Goal: Transaction & Acquisition: Purchase product/service

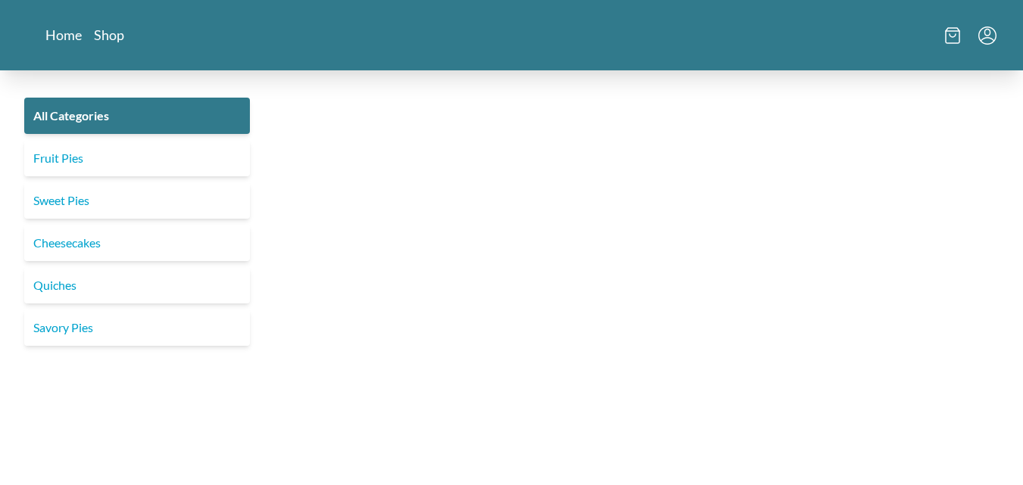
click at [154, 267] on div "Quiches" at bounding box center [137, 285] width 238 height 36
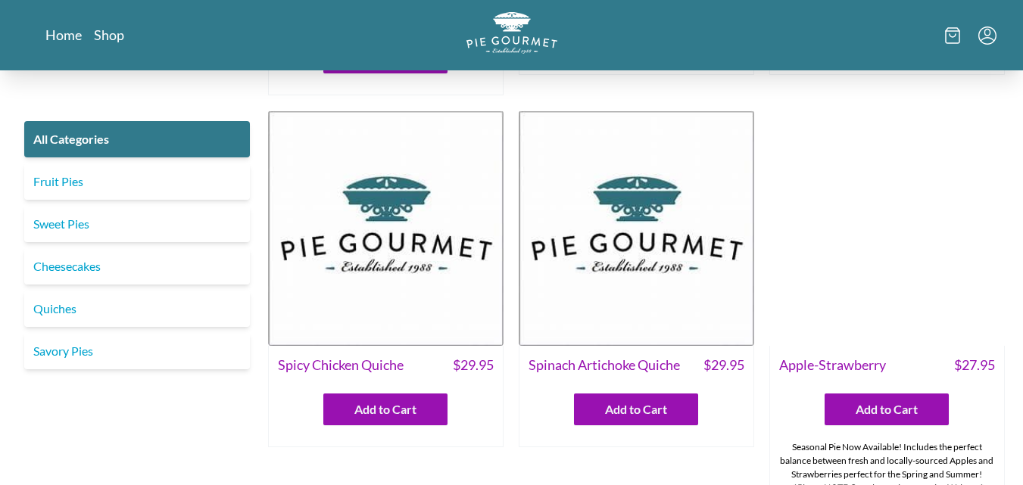
scroll to position [379, 0]
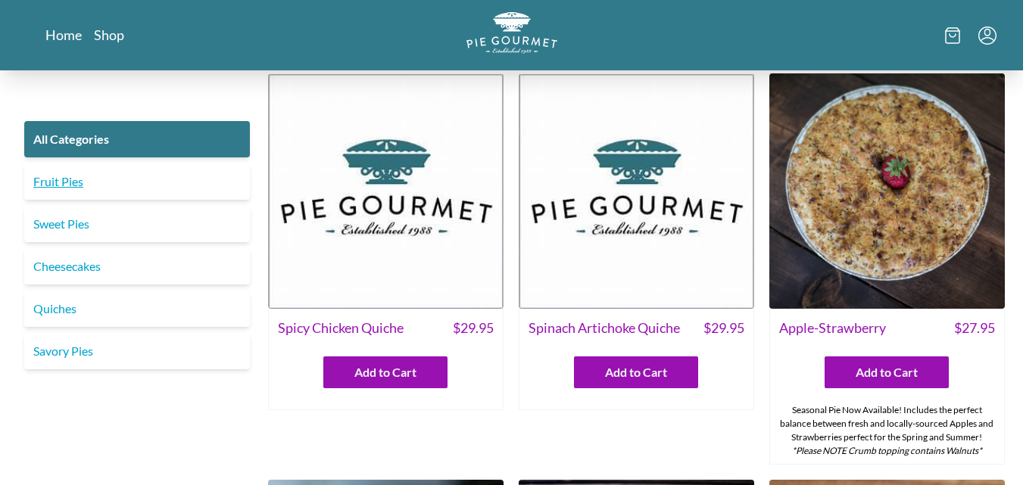
click at [44, 188] on link "Fruit Pies" at bounding box center [137, 182] width 226 height 36
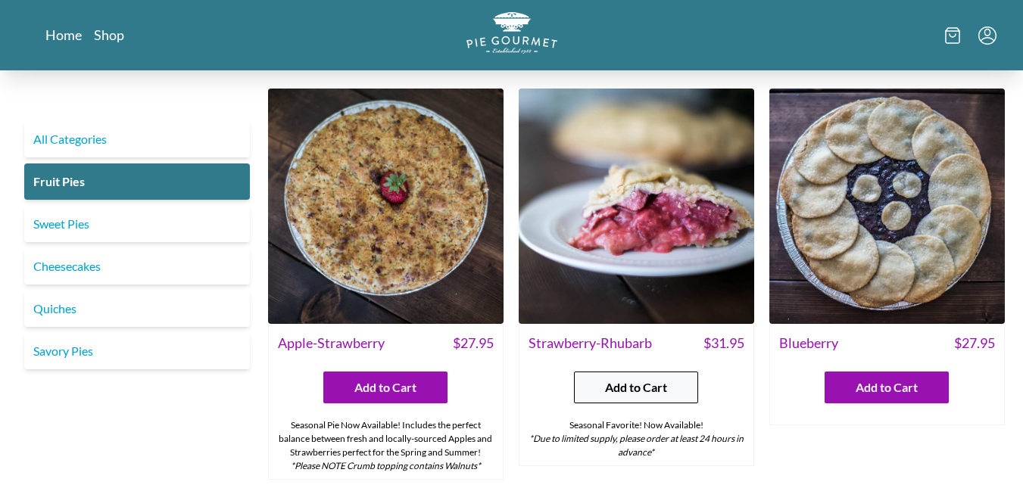
click at [618, 387] on span "Add to Cart" at bounding box center [636, 388] width 62 height 18
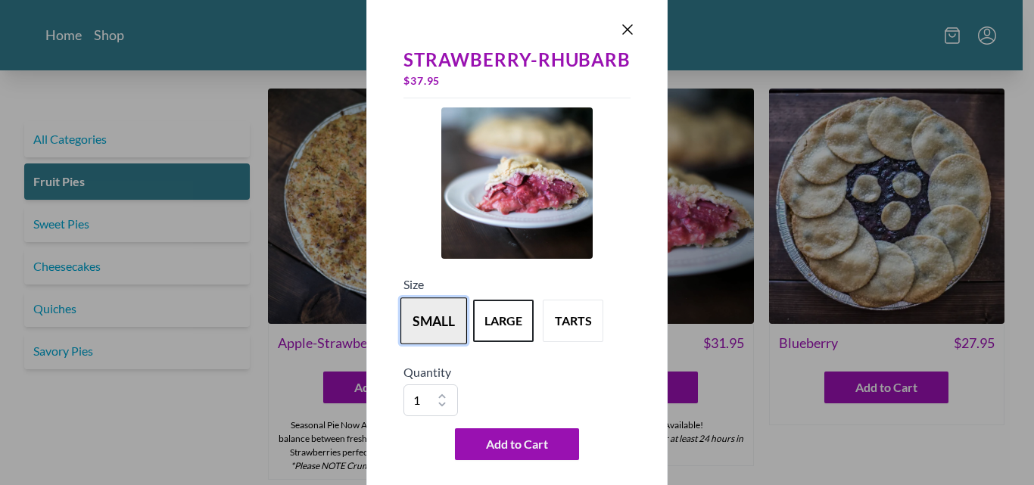
click at [426, 319] on button "small" at bounding box center [433, 321] width 67 height 47
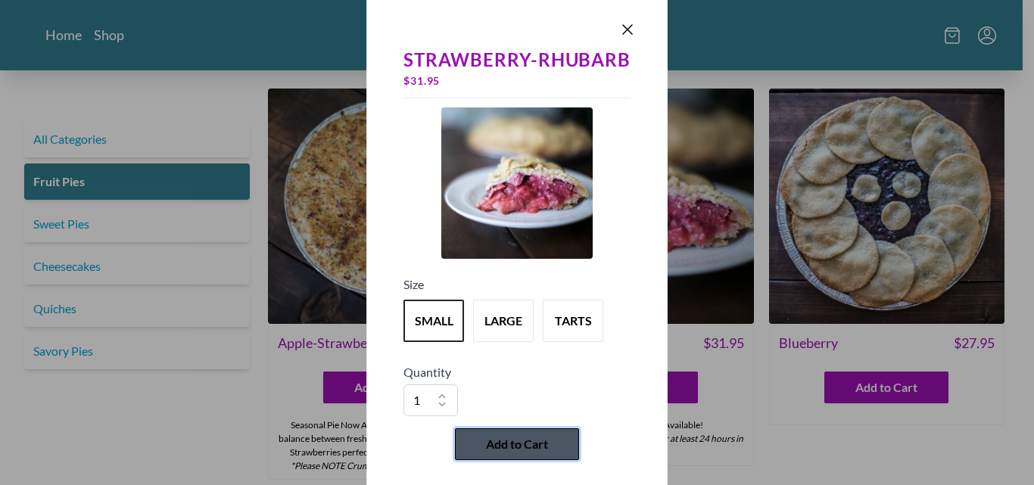
click at [508, 442] on span "Add to Cart" at bounding box center [517, 444] width 62 height 18
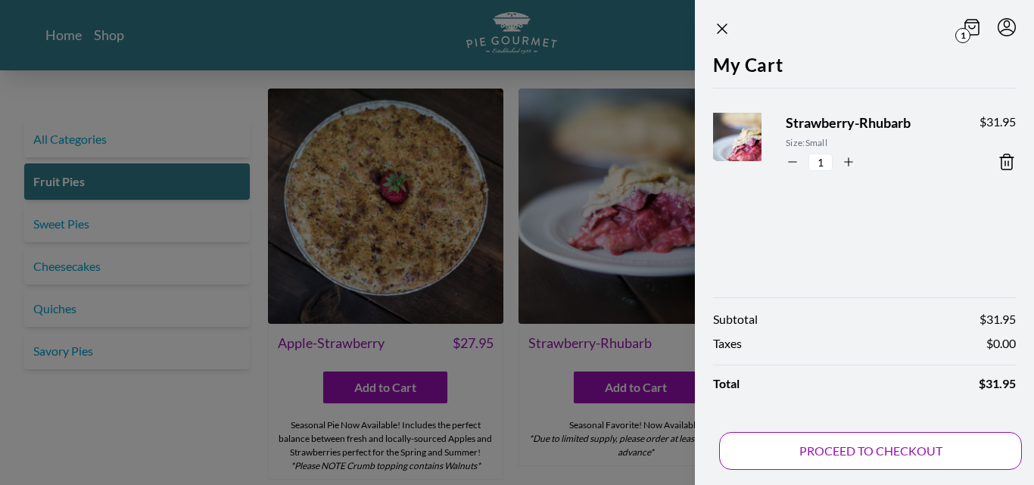
click at [856, 452] on button "PROCEED TO CHECKOUT" at bounding box center [870, 451] width 303 height 38
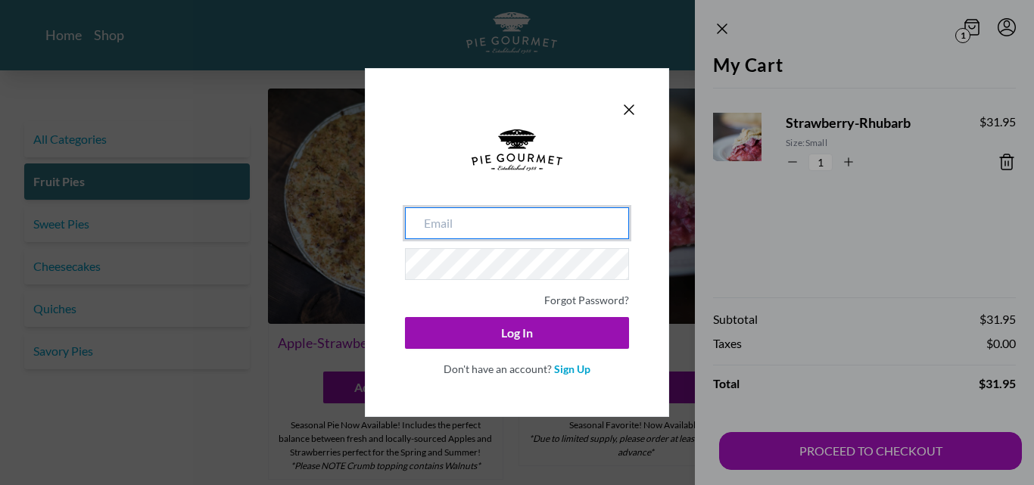
click at [452, 223] on input "email" at bounding box center [517, 223] width 224 height 32
type input "[EMAIL_ADDRESS][DOMAIN_NAME]"
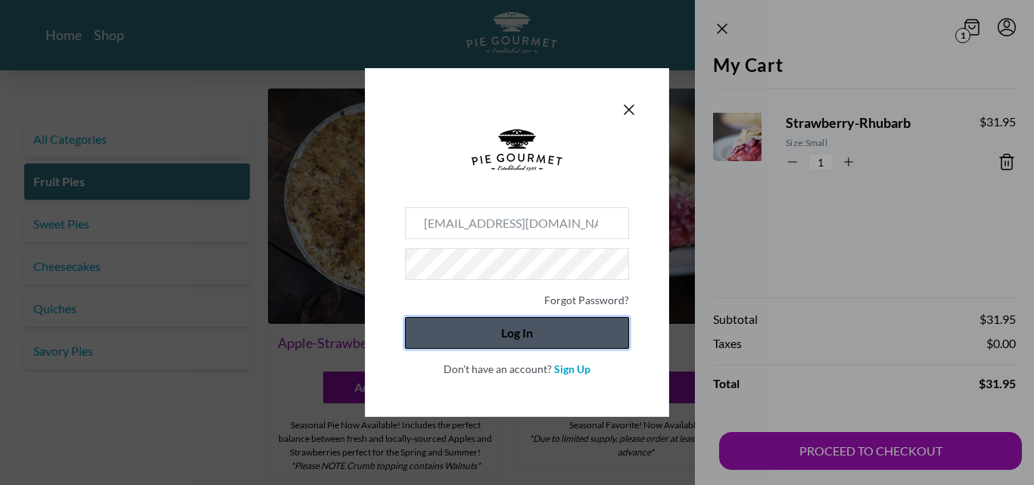
click at [514, 332] on button "Log In" at bounding box center [517, 333] width 224 height 32
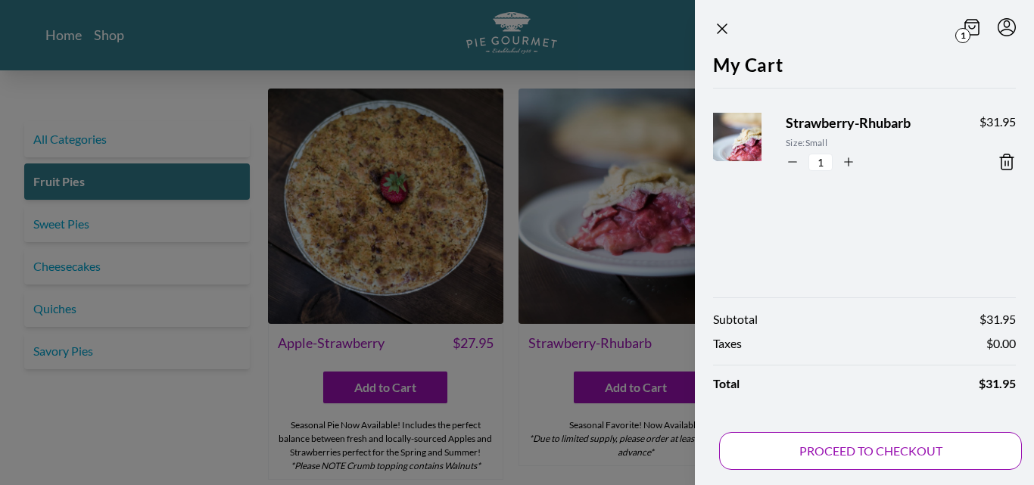
click at [870, 458] on button "PROCEED TO CHECKOUT" at bounding box center [870, 451] width 303 height 38
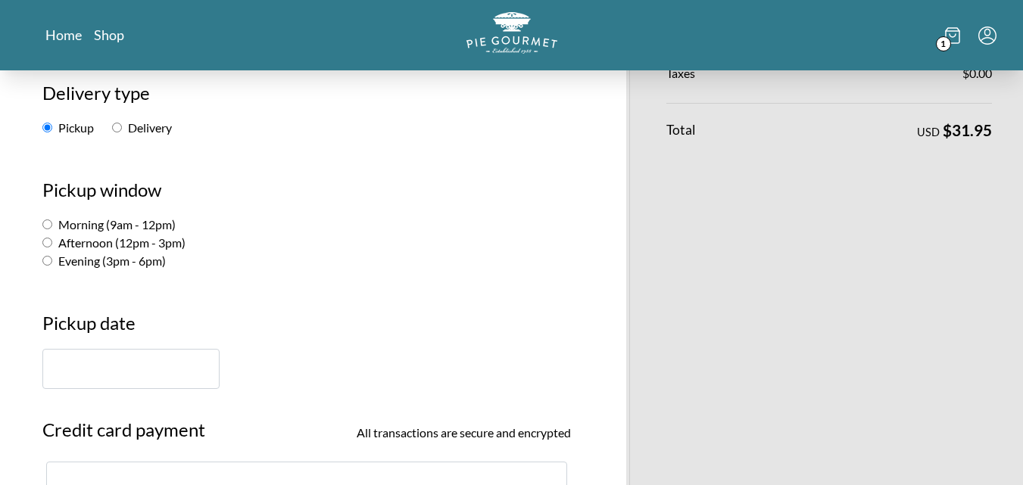
scroll to position [227, 0]
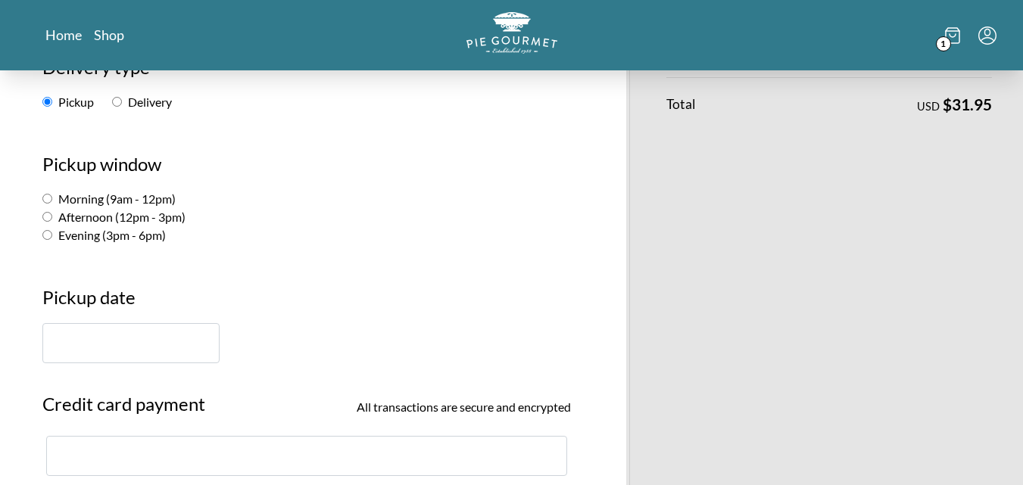
click at [120, 335] on input "text" at bounding box center [130, 343] width 177 height 40
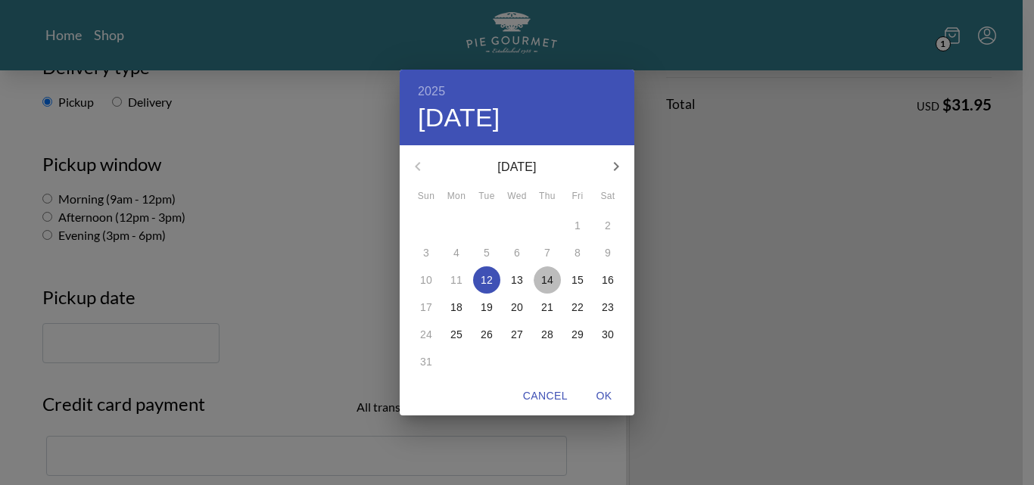
click at [542, 282] on p "14" at bounding box center [547, 280] width 12 height 15
click at [114, 351] on div "2025 Thu, Aug [DATE] Mon Tue Wed Thu Fri Sat 27 28 29 30 31 1 2 3 4 5 6 7 8 9 1…" at bounding box center [517, 242] width 1034 height 485
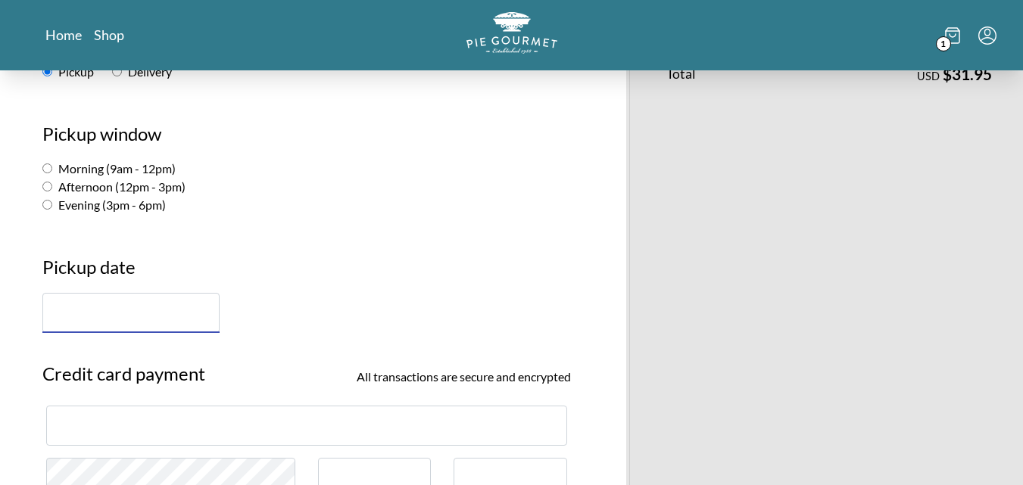
scroll to position [303, 0]
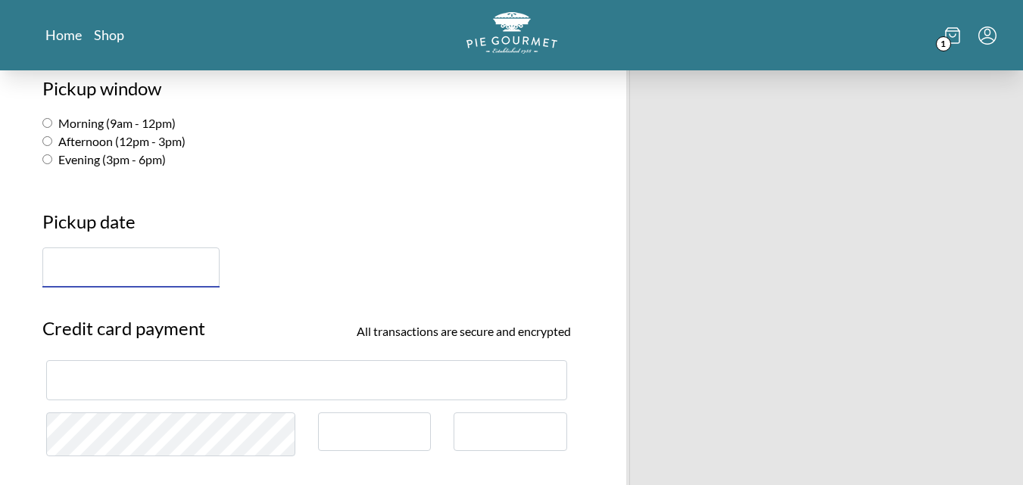
click at [112, 257] on input "text" at bounding box center [130, 268] width 177 height 40
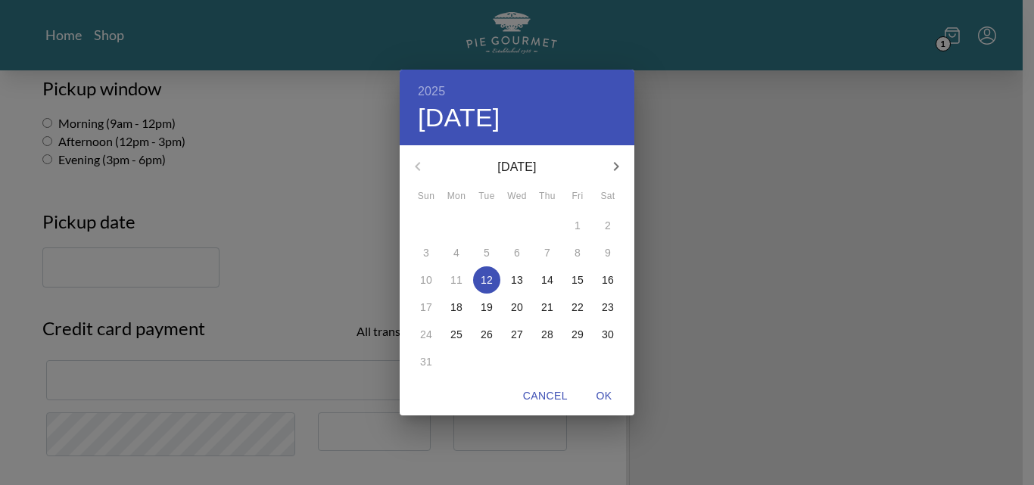
click at [553, 280] on span "14" at bounding box center [547, 280] width 27 height 15
click at [609, 391] on span "OK" at bounding box center [604, 396] width 36 height 19
type input "[DATE]"
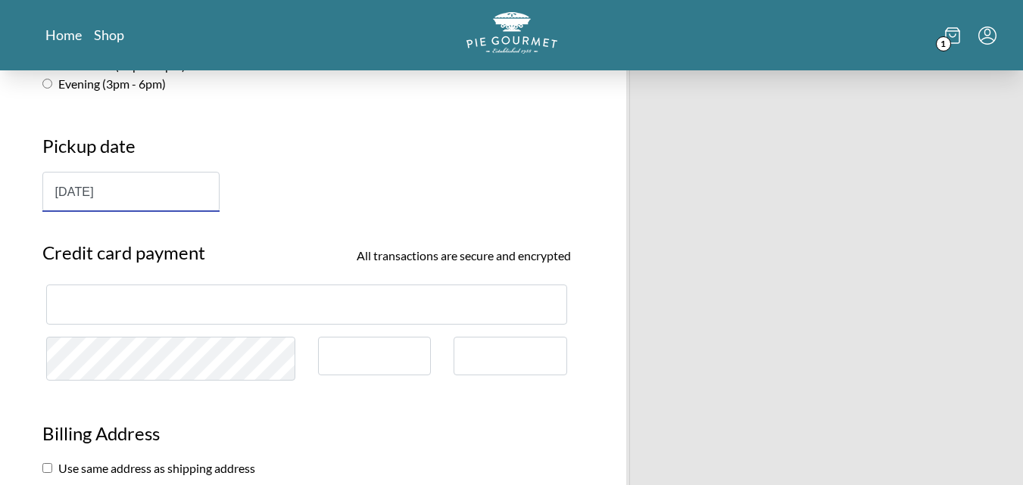
scroll to position [454, 0]
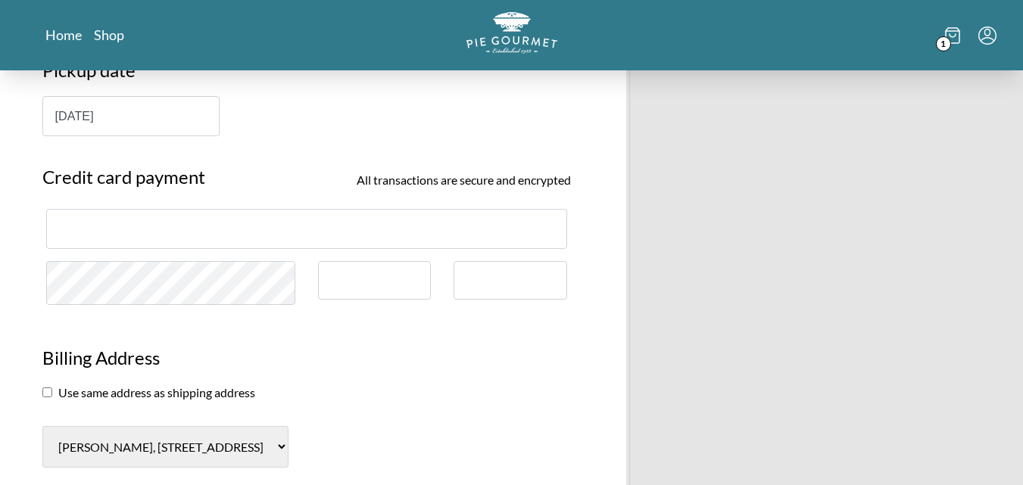
click at [114, 221] on div at bounding box center [306, 229] width 521 height 40
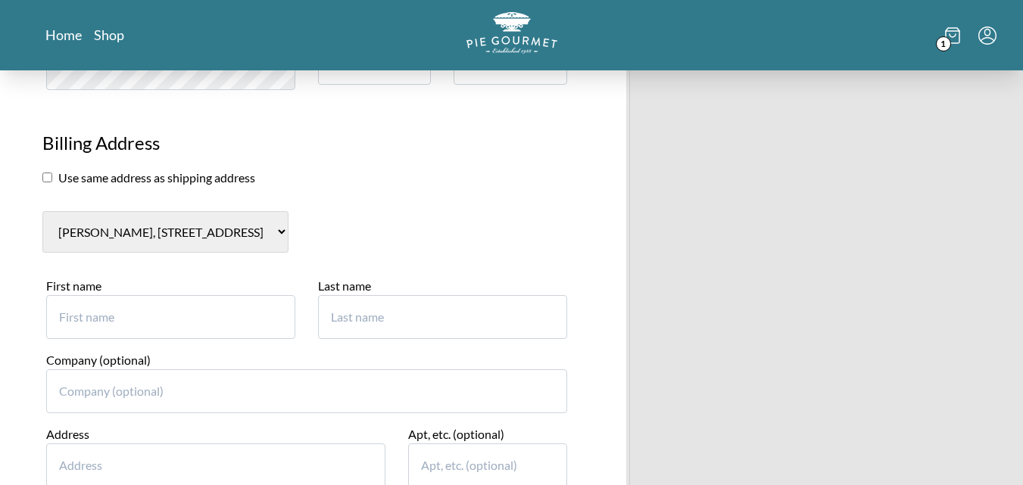
scroll to position [681, 0]
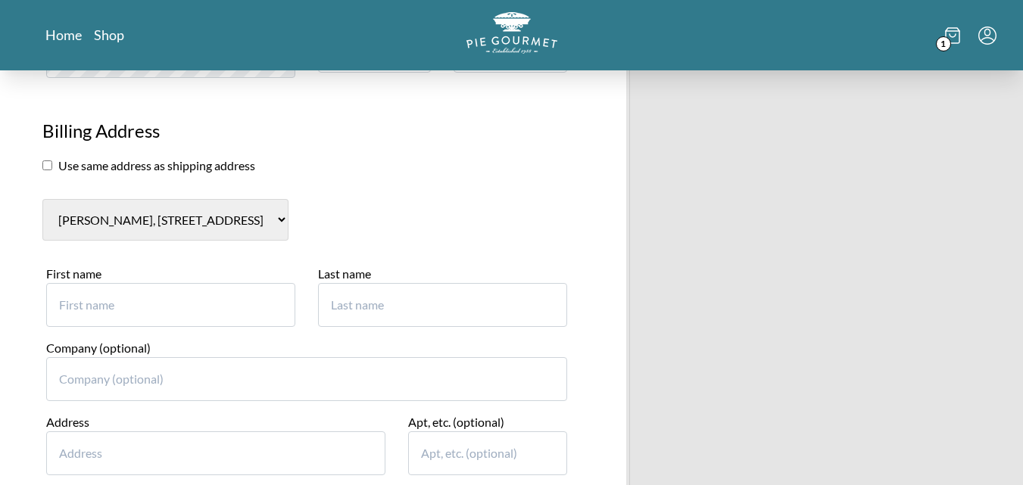
click at [47, 167] on input "checkbox" at bounding box center [47, 165] width 10 height 10
checkbox input "true"
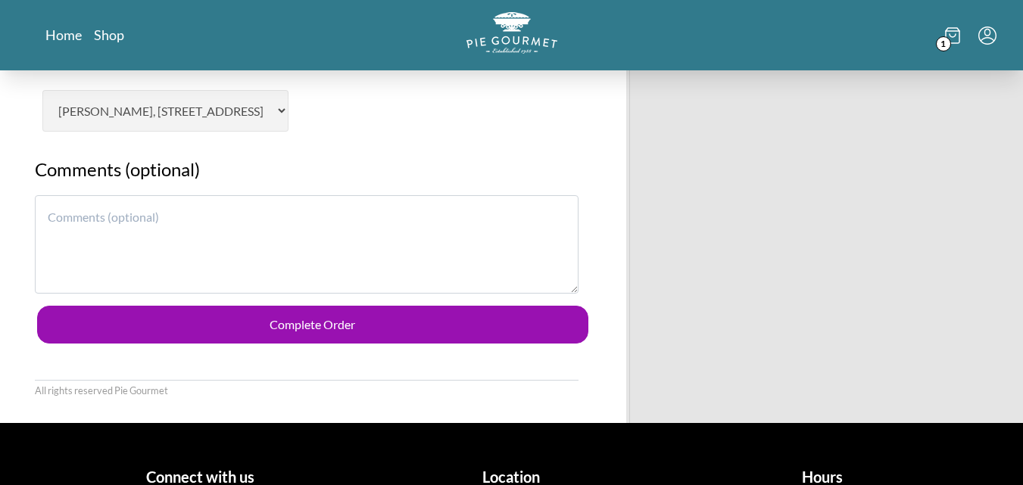
scroll to position [757, 0]
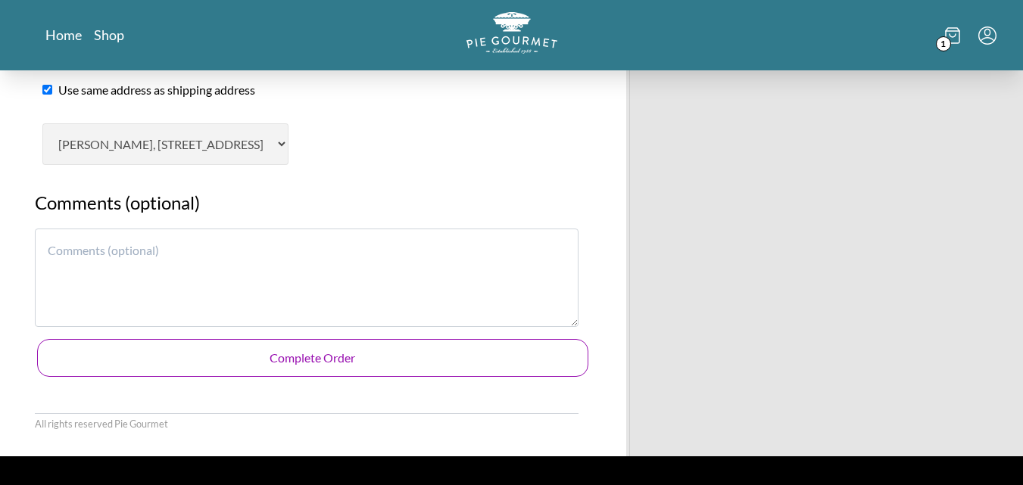
click at [319, 355] on button "Complete Order" at bounding box center [312, 358] width 551 height 38
click at [304, 364] on button "Complete Order" at bounding box center [312, 358] width 551 height 38
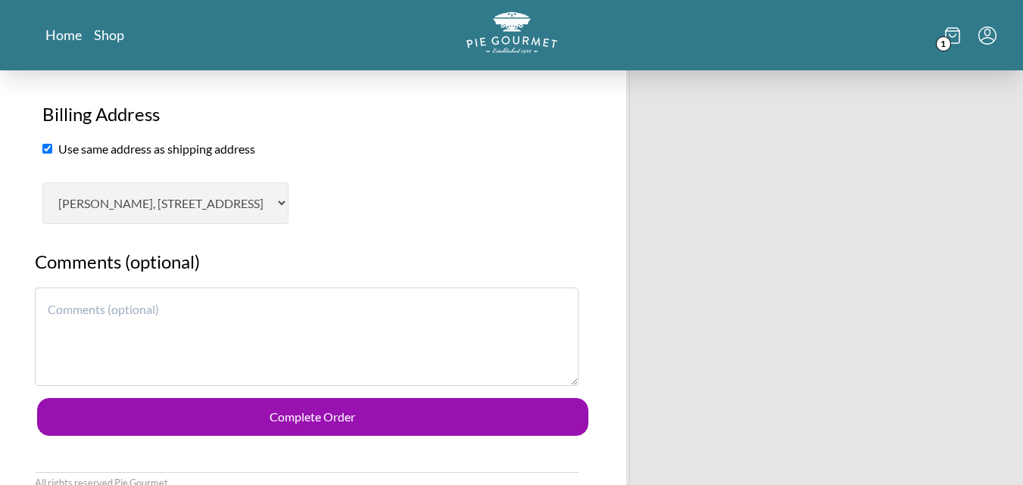
scroll to position [724, 0]
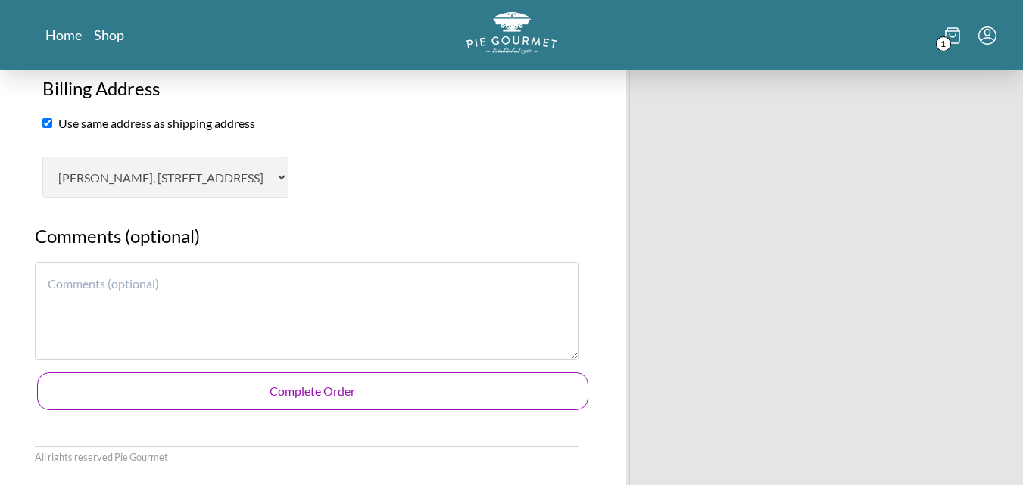
click at [306, 399] on button "Complete Order" at bounding box center [312, 391] width 551 height 38
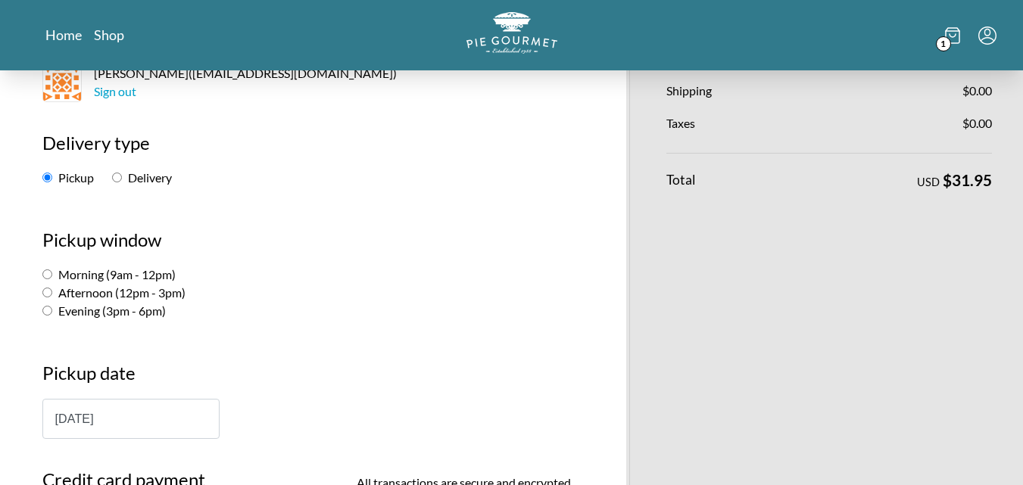
scroll to position [227, 0]
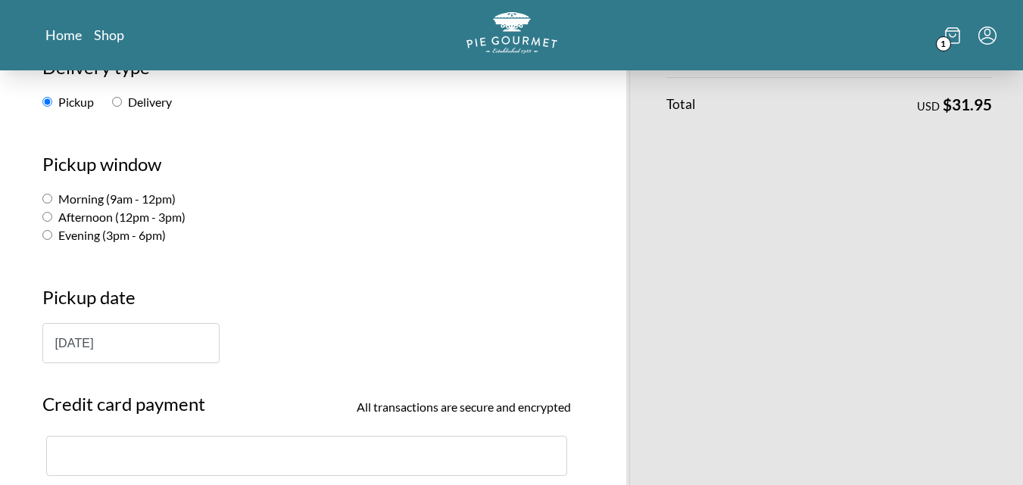
click at [48, 237] on input "Evening (3pm - 6pm)" at bounding box center [47, 235] width 10 height 10
radio input "true"
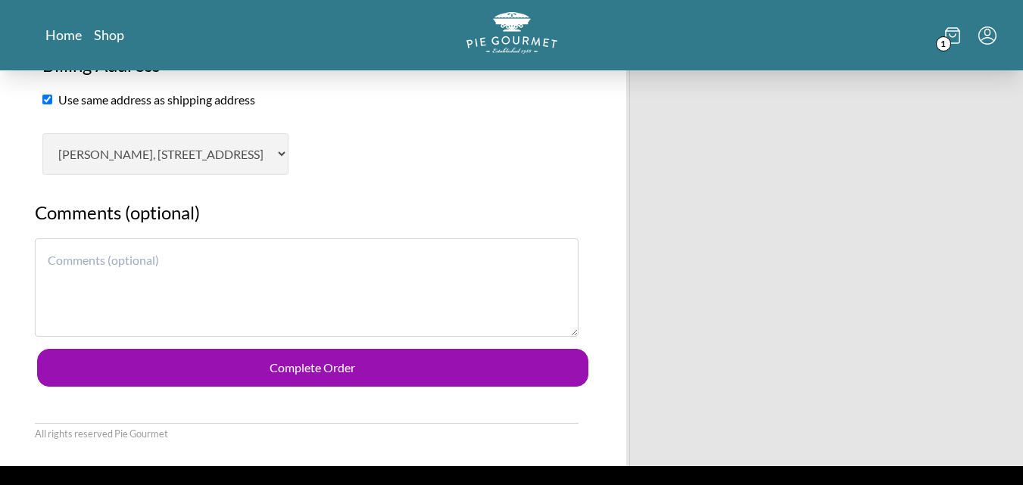
scroll to position [757, 0]
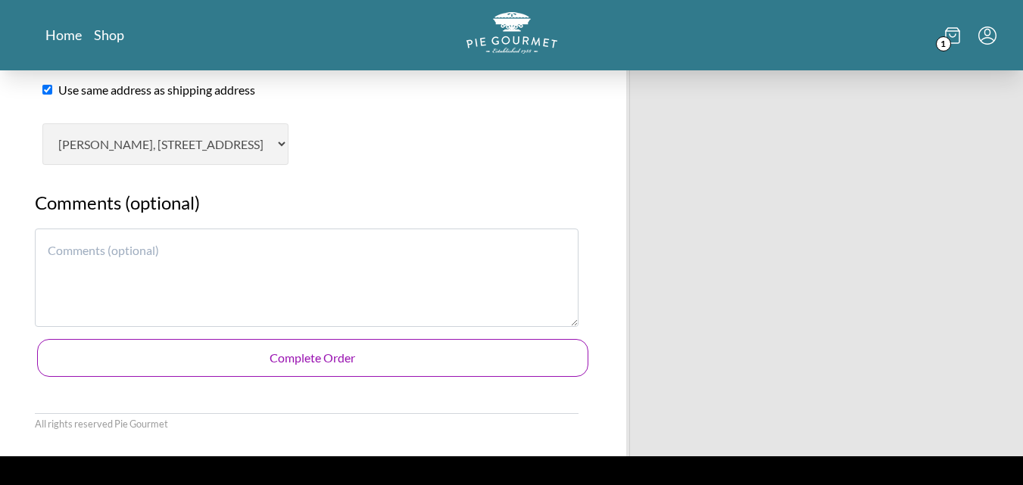
click at [304, 363] on button "Complete Order" at bounding box center [312, 358] width 551 height 38
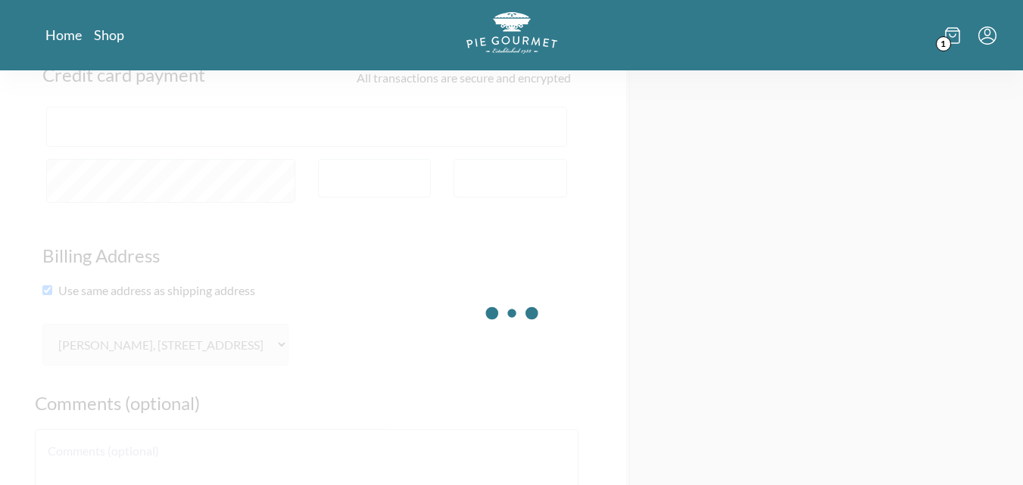
scroll to position [530, 0]
